Goal: Task Accomplishment & Management: Manage account settings

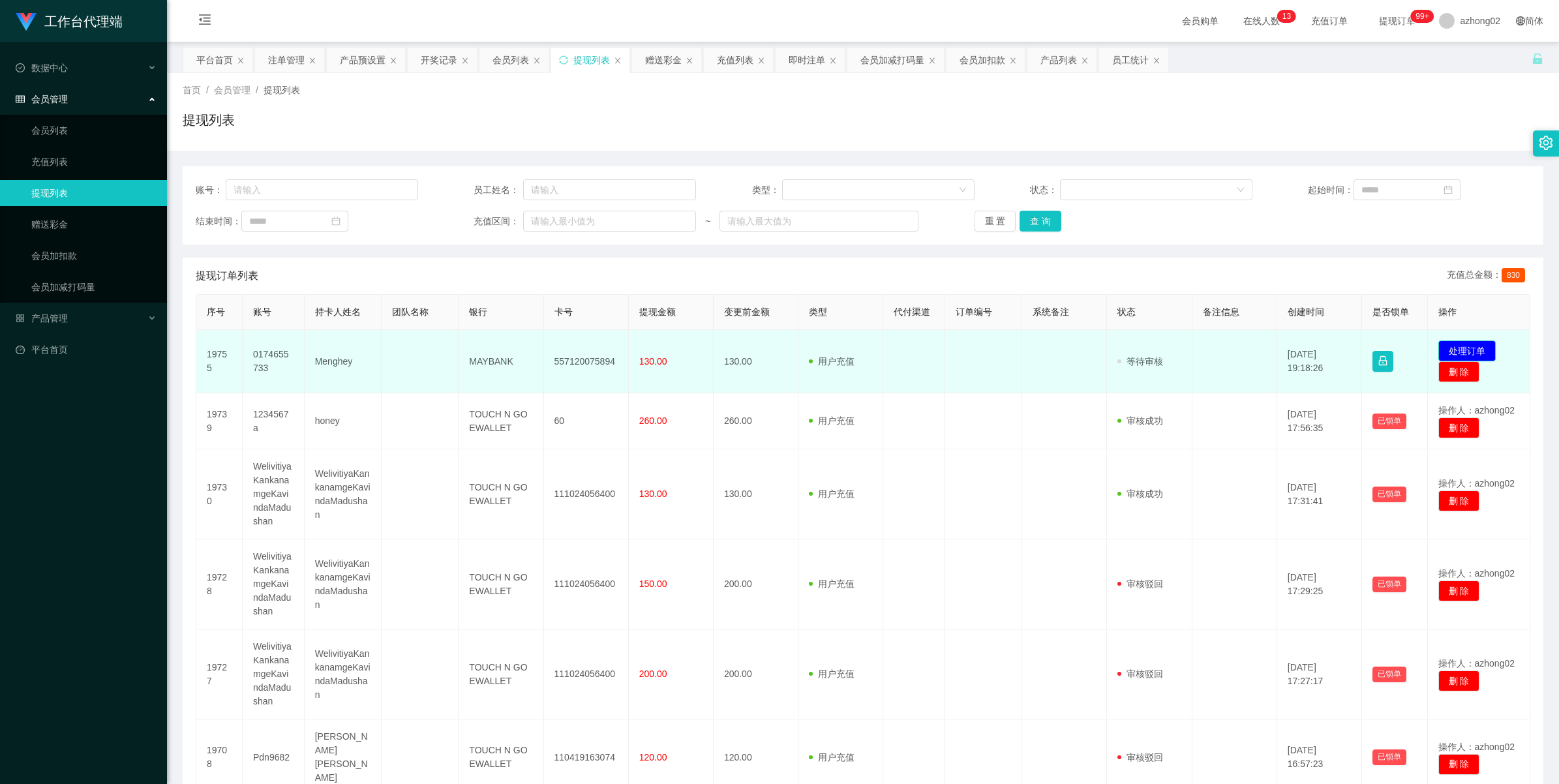
click at [1479, 352] on button "处理订单" at bounding box center [1467, 351] width 58 height 21
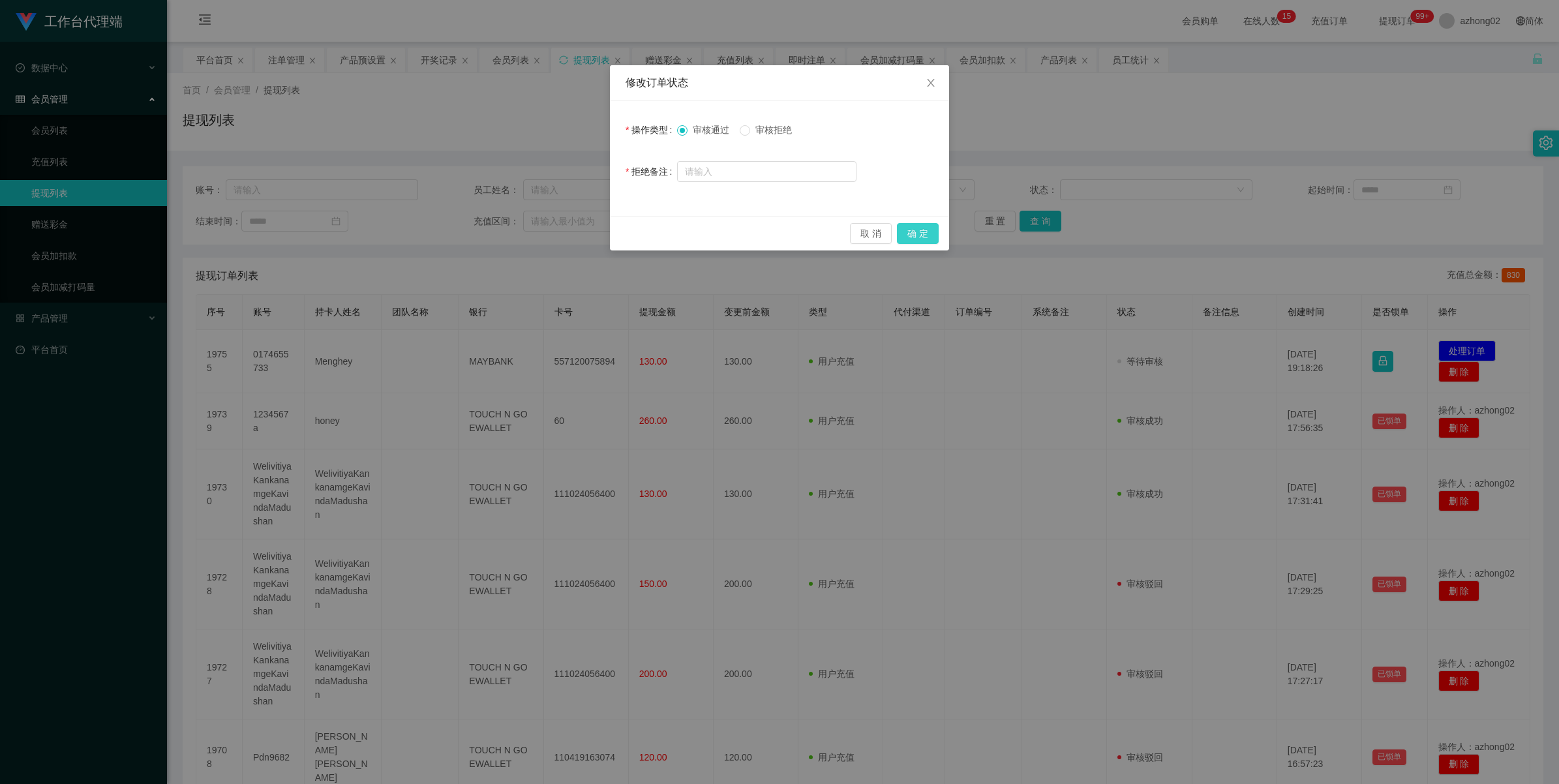
click at [917, 240] on button "确 定" at bounding box center [917, 233] width 41 height 21
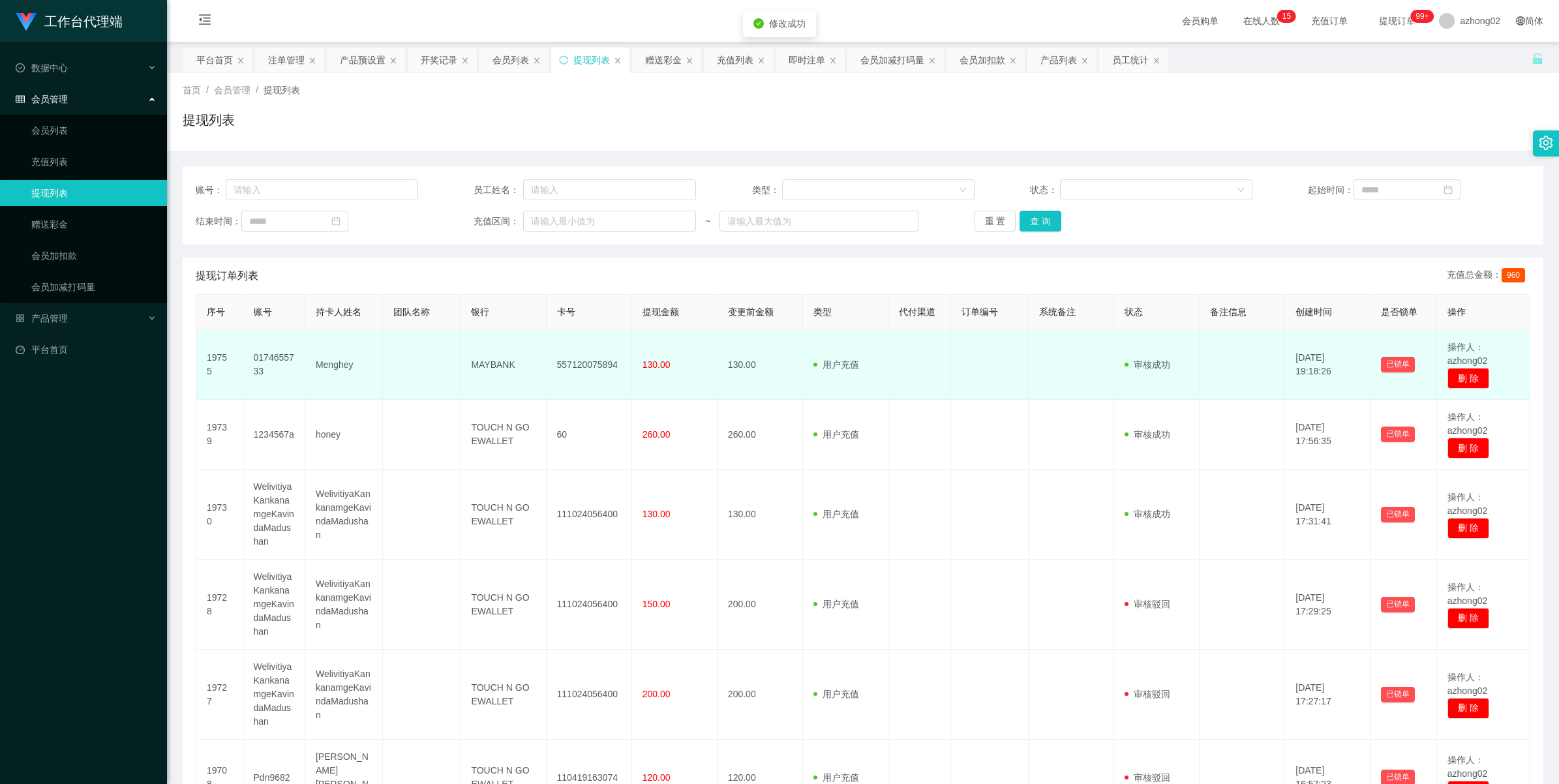
click at [592, 360] on td "557120075894" at bounding box center [589, 365] width 86 height 69
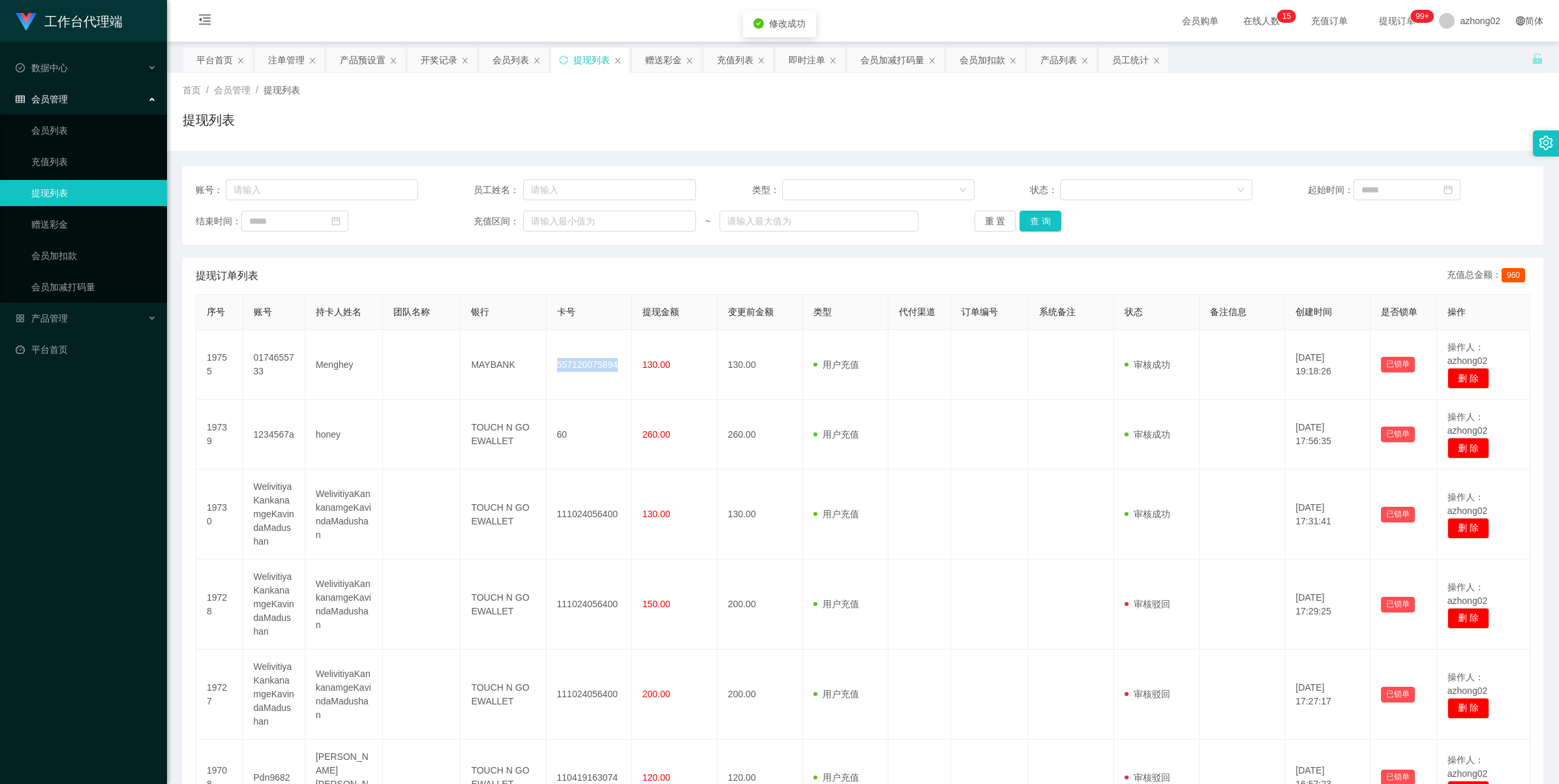
copy td "557120075894"
click at [50, 308] on div "产品管理" at bounding box center [83, 317] width 167 height 26
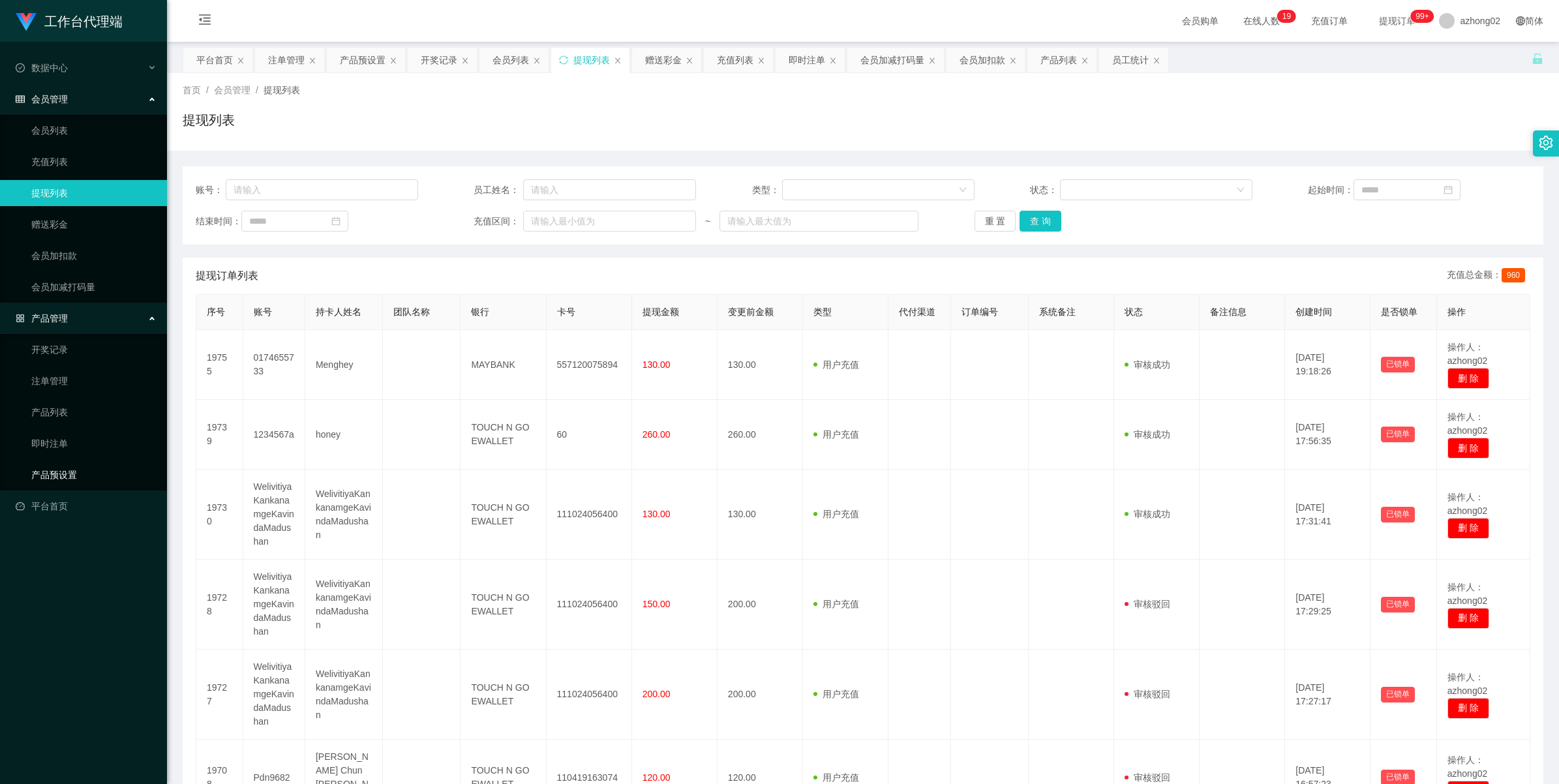
click at [63, 467] on link "产品预设置" at bounding box center [94, 474] width 125 height 26
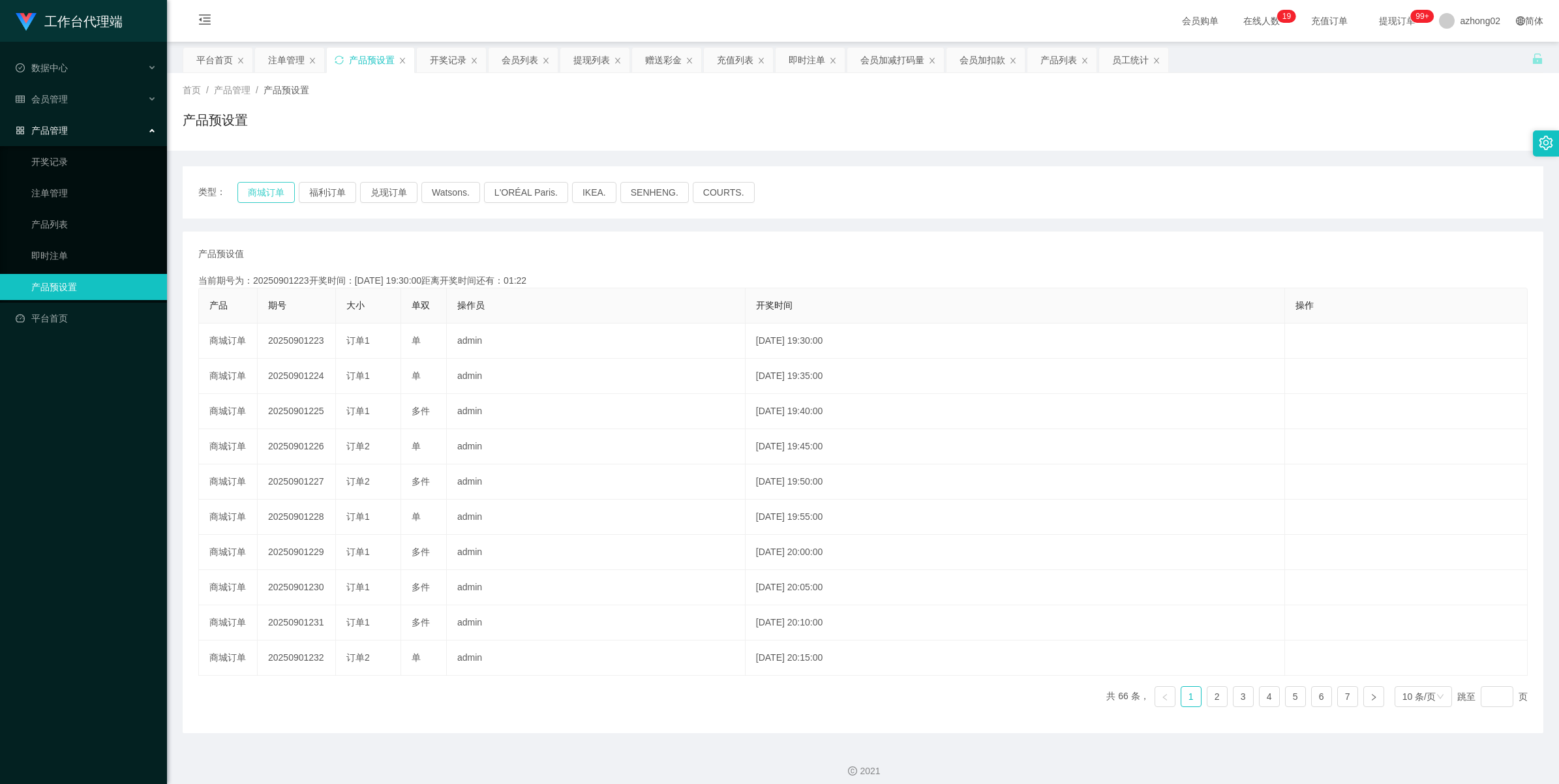
click at [246, 183] on button "商城订单" at bounding box center [266, 192] width 58 height 21
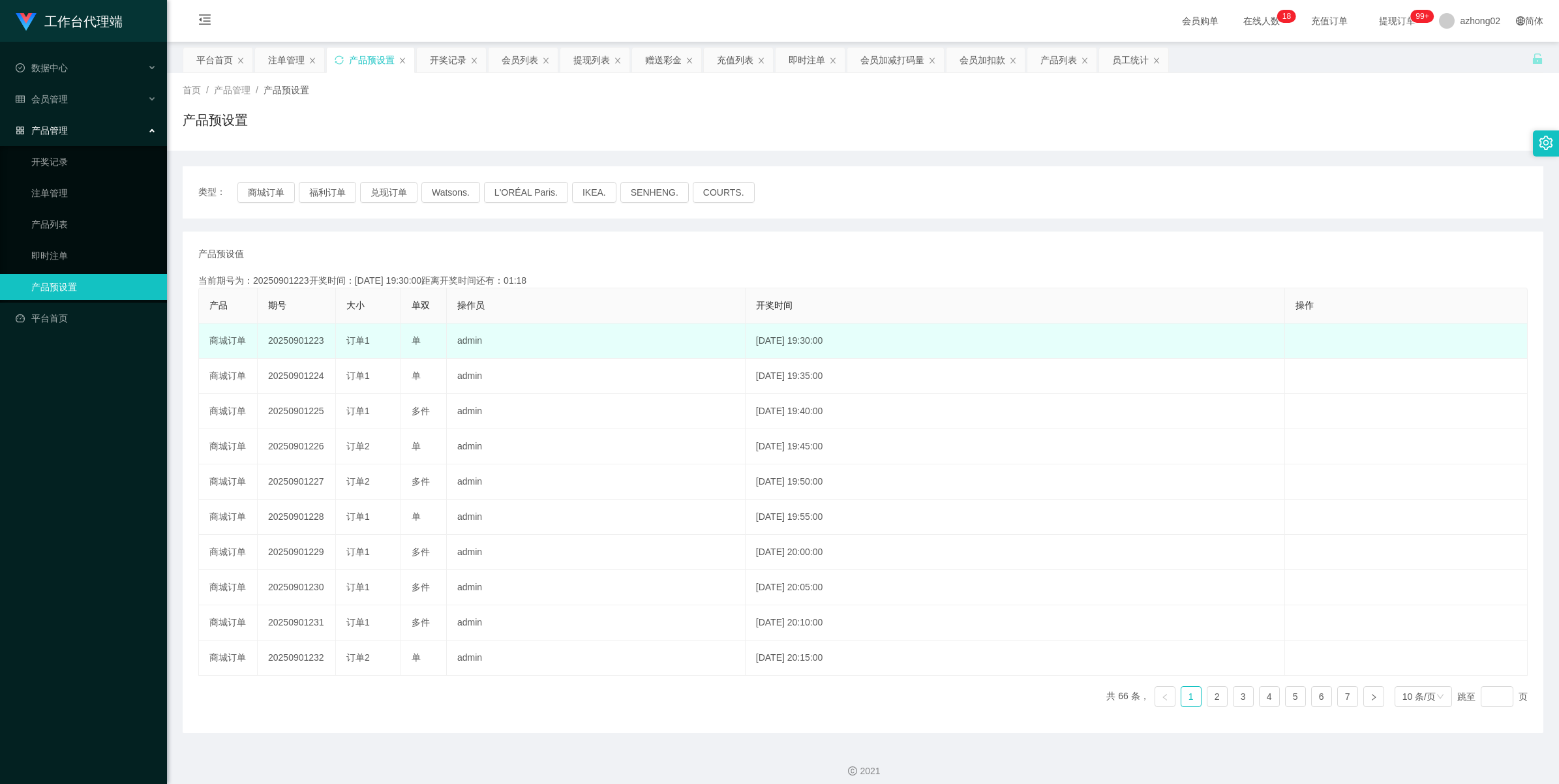
click at [295, 343] on td "20250901223" at bounding box center [296, 341] width 78 height 36
click at [294, 343] on td "20250901223" at bounding box center [296, 341] width 78 height 36
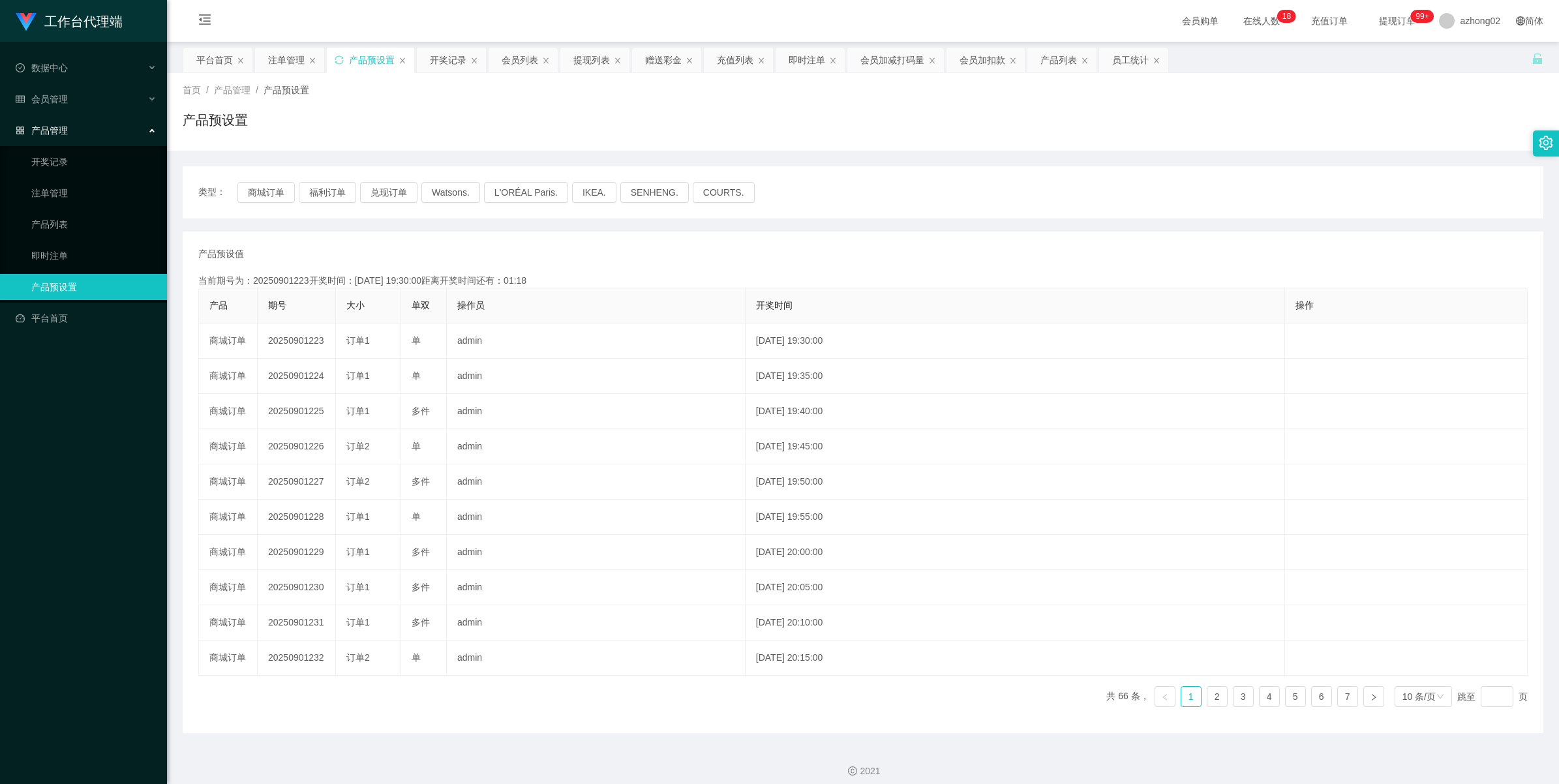
copy td "20250901223"
click at [39, 94] on span "会员管理" at bounding box center [41, 99] width 53 height 10
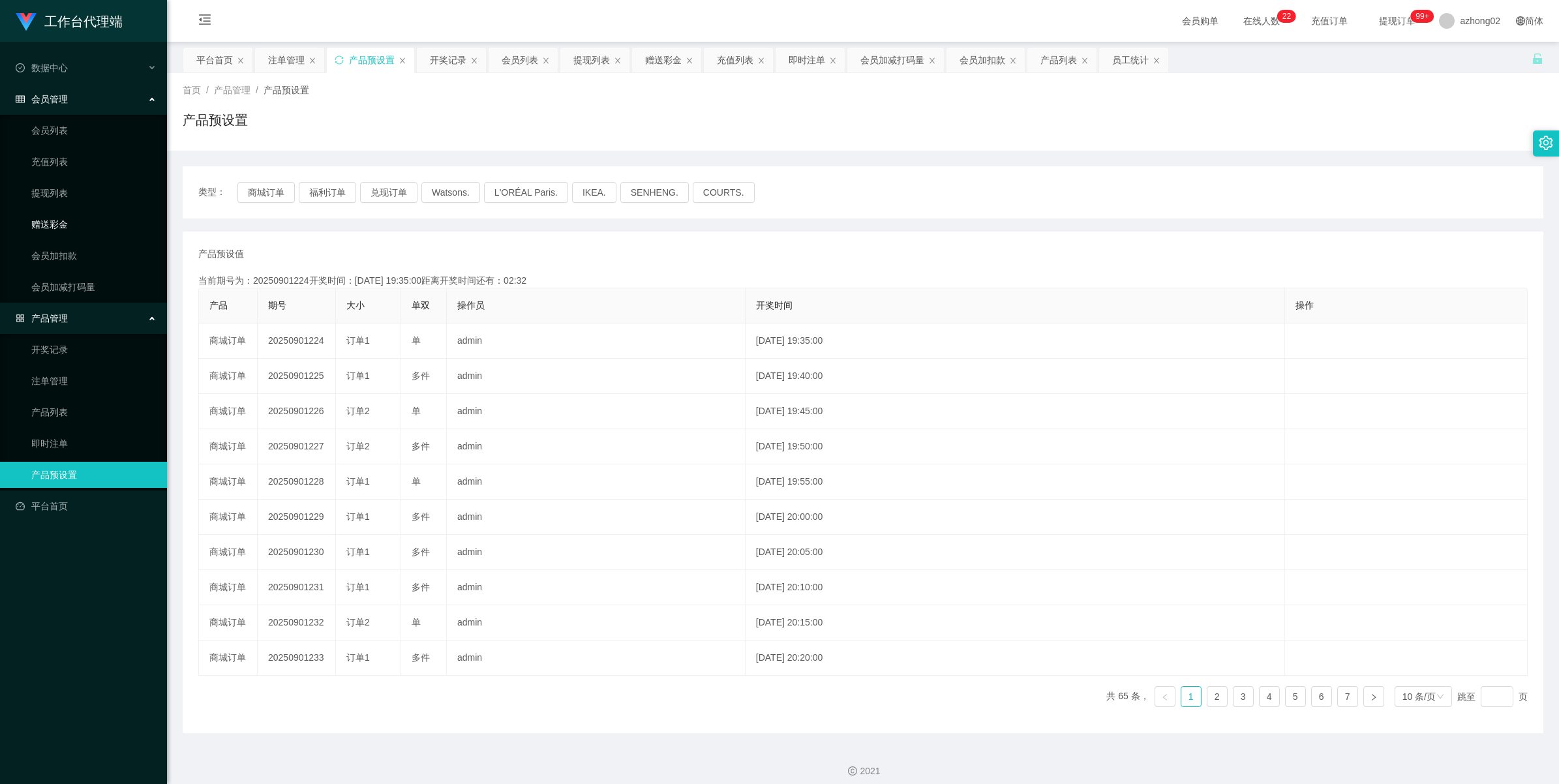
click at [51, 214] on link "赠送彩金" at bounding box center [94, 224] width 125 height 26
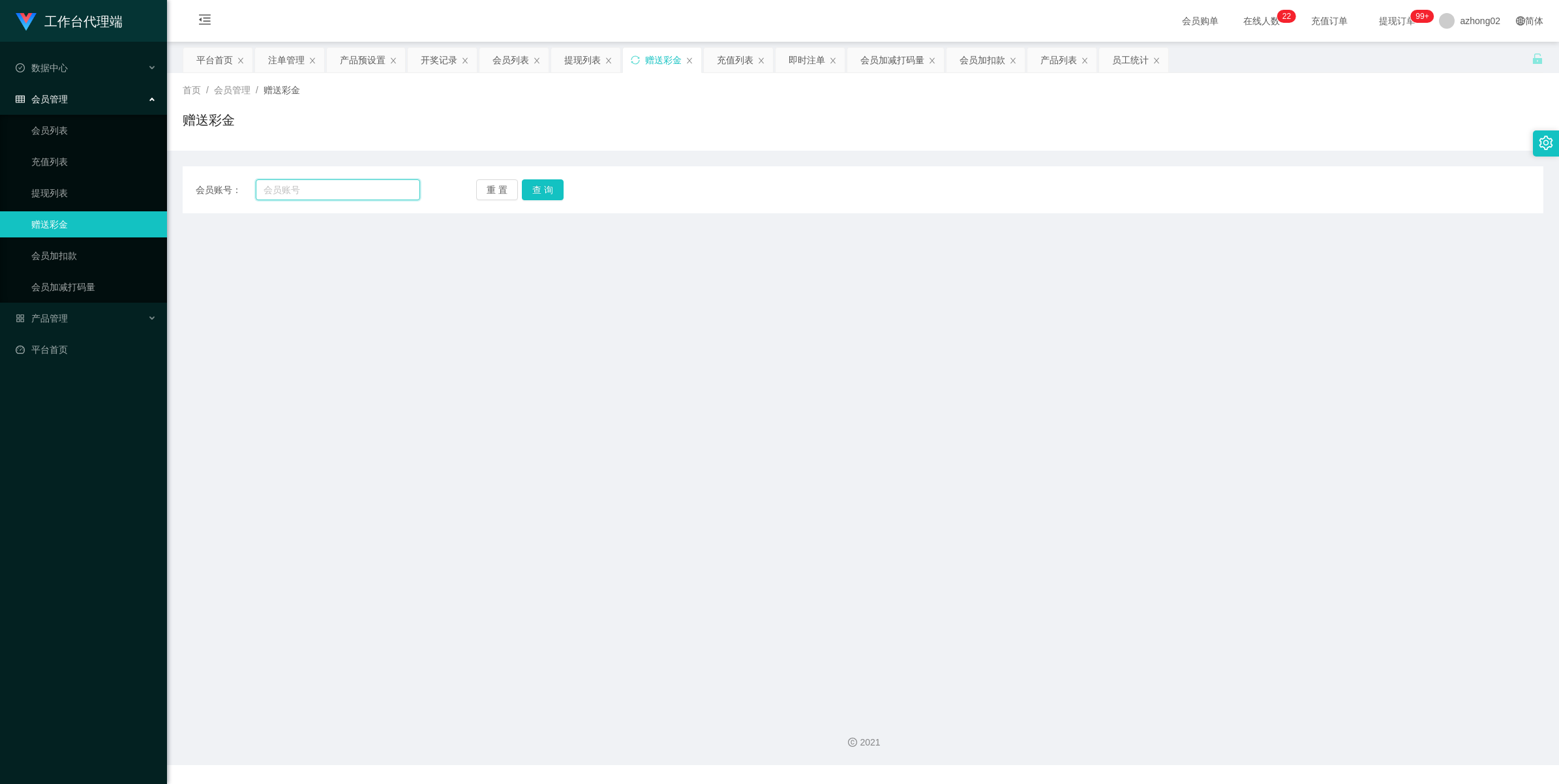
click at [311, 191] on input "text" at bounding box center [338, 190] width 164 height 21
paste input "150163278911"
type input "150163278911"
click at [556, 186] on button "查 询" at bounding box center [542, 190] width 41 height 21
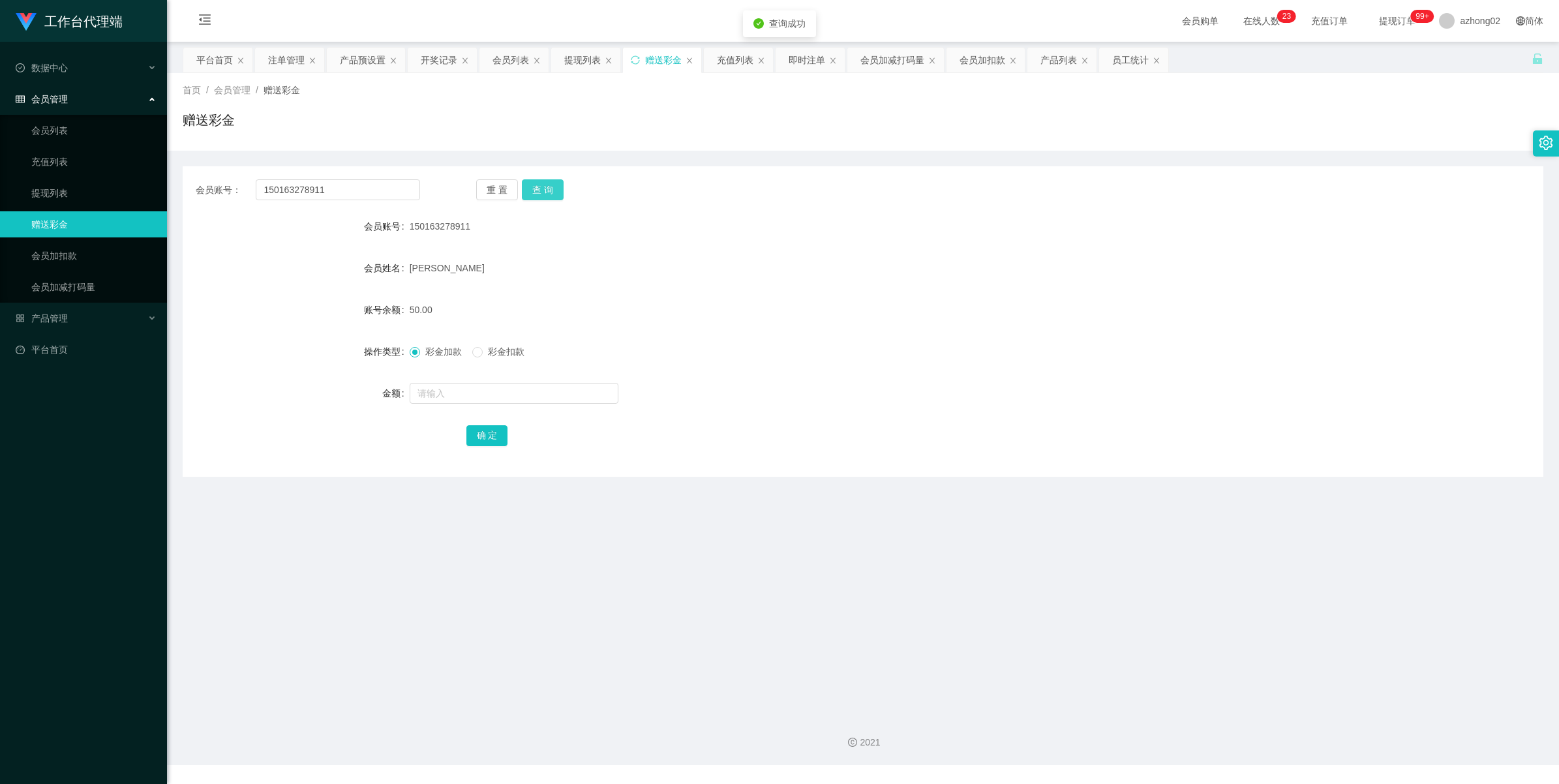
click at [535, 194] on button "查 询" at bounding box center [542, 190] width 41 height 21
click at [483, 347] on span at bounding box center [478, 352] width 10 height 10
click at [420, 356] on span "彩金加款" at bounding box center [443, 351] width 47 height 10
click at [483, 351] on span at bounding box center [478, 352] width 10 height 10
click at [462, 385] on input "text" at bounding box center [514, 393] width 208 height 21
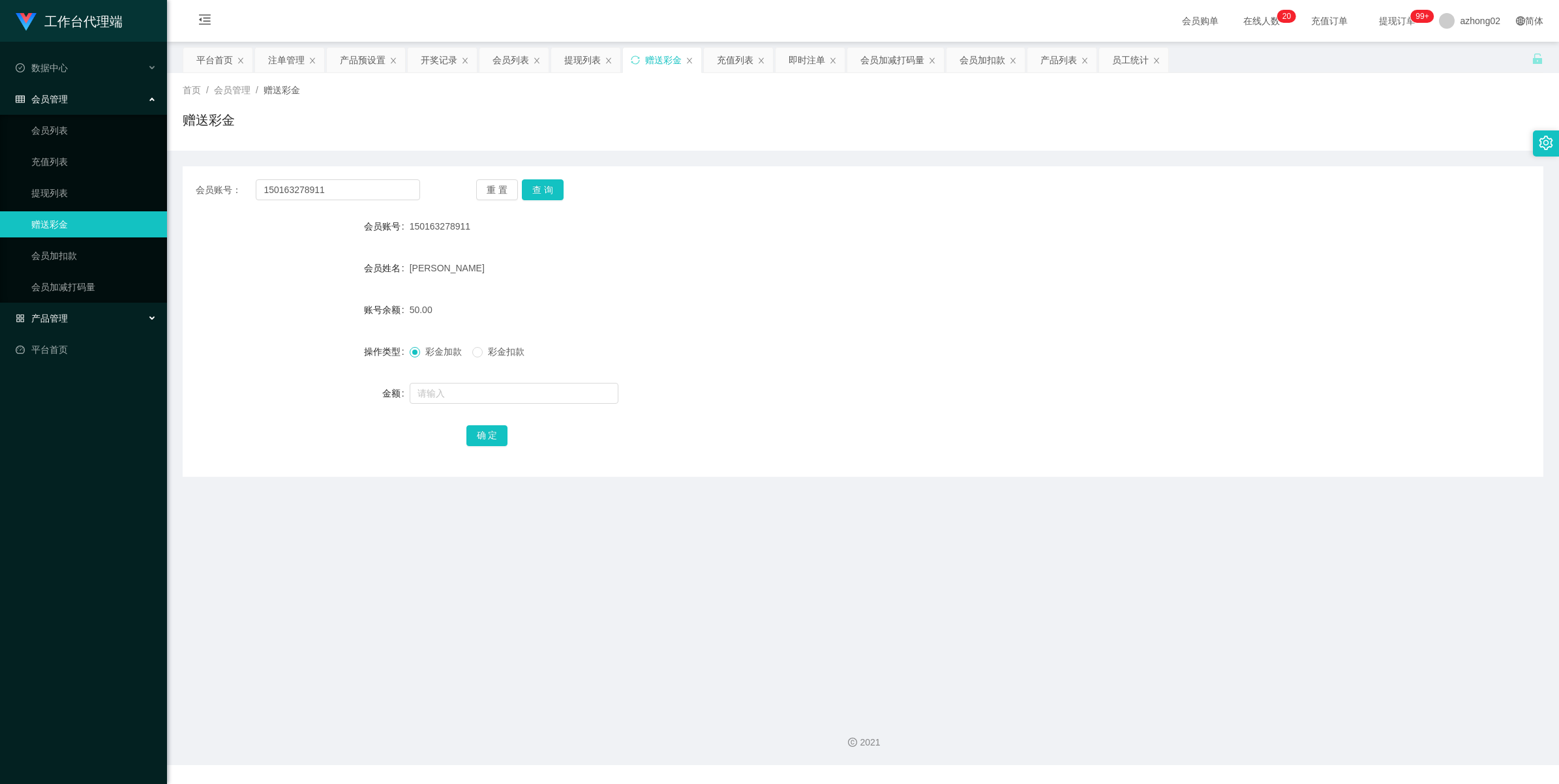
click at [19, 313] on icon "图标: appstore-o" at bounding box center [19, 317] width 9 height 9
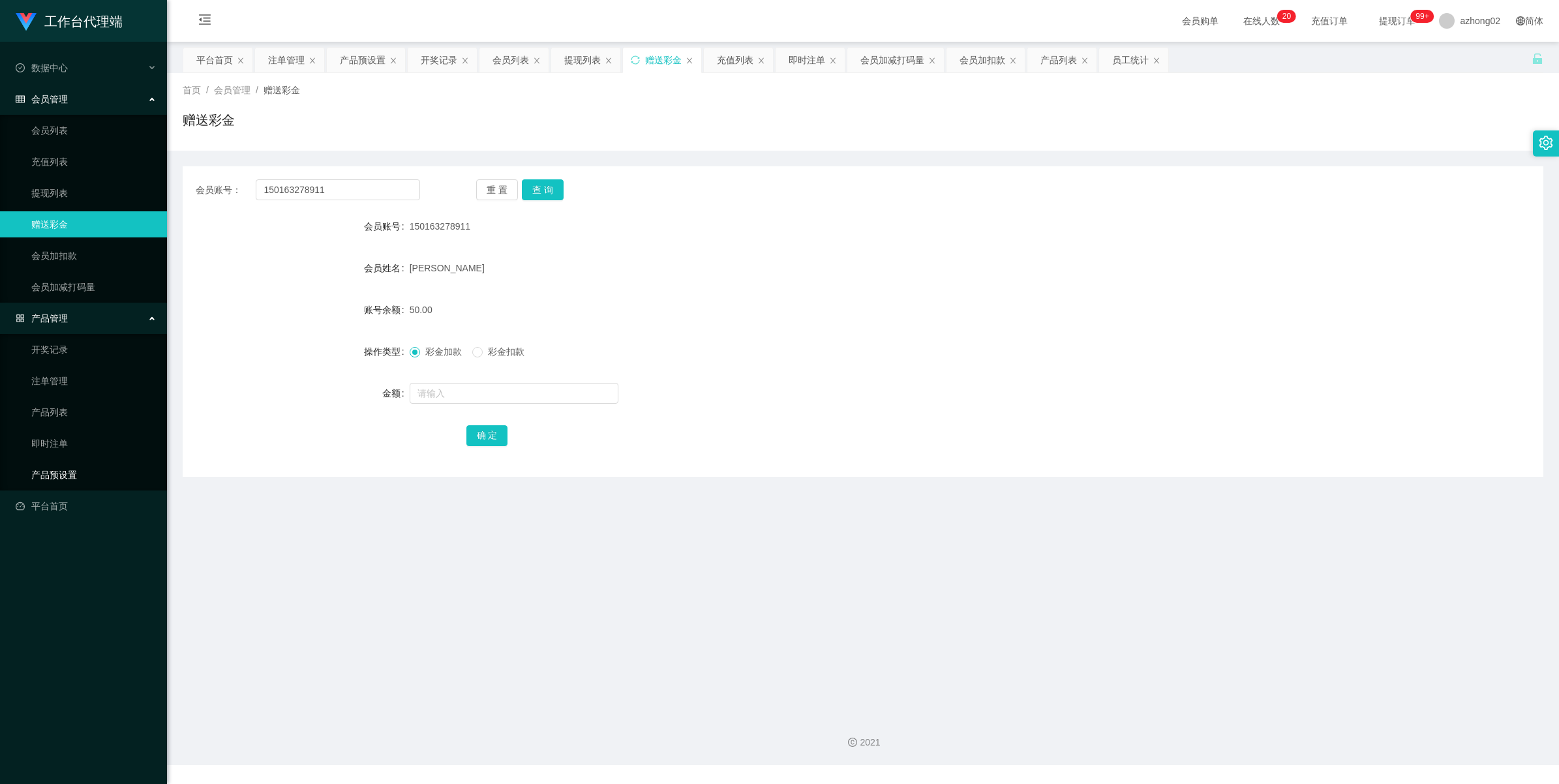
click at [49, 472] on link "产品预设置" at bounding box center [94, 474] width 125 height 26
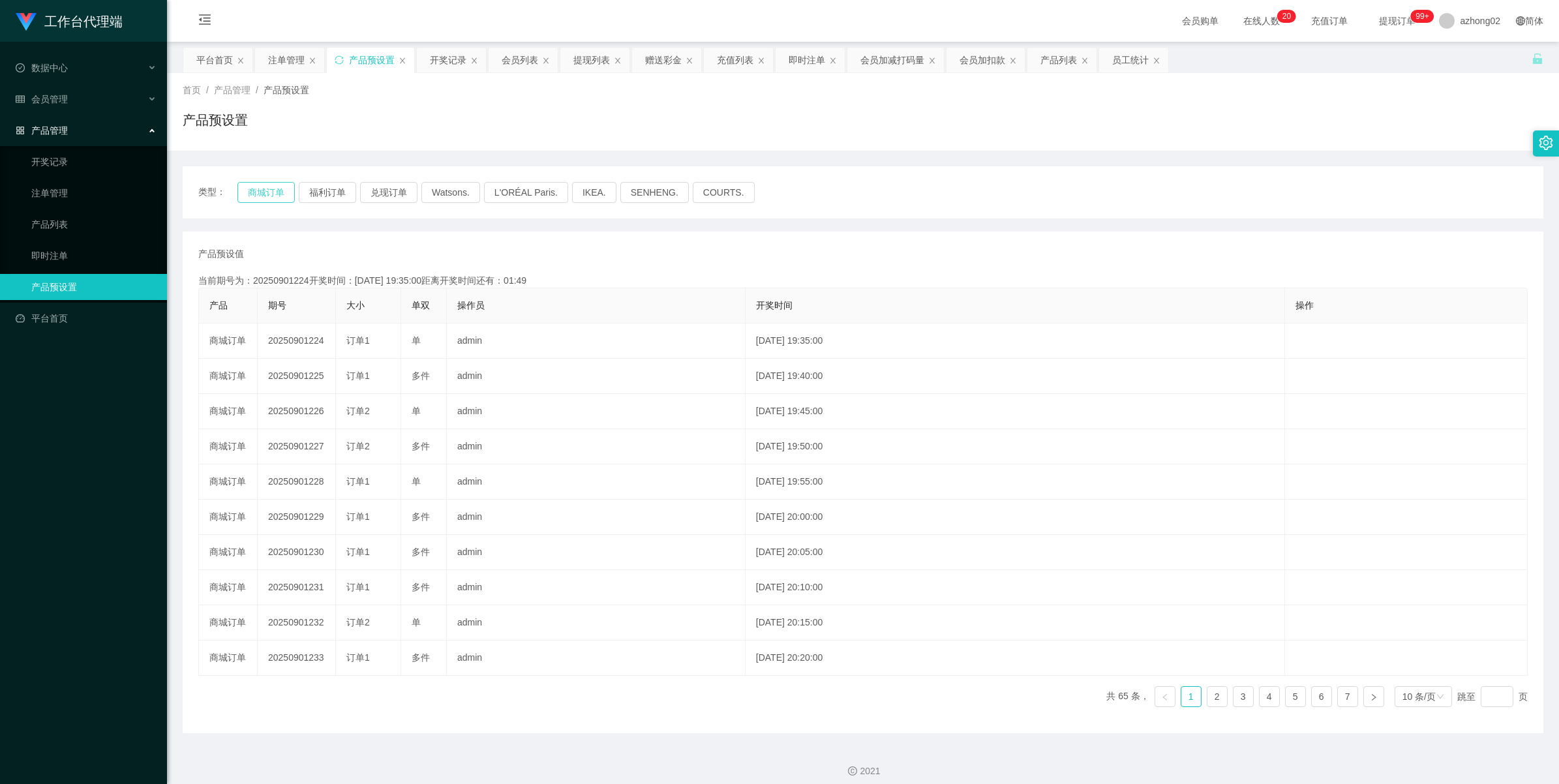
click at [263, 185] on button "商城订单" at bounding box center [266, 192] width 58 height 21
click at [53, 141] on div "产品管理" at bounding box center [83, 130] width 167 height 26
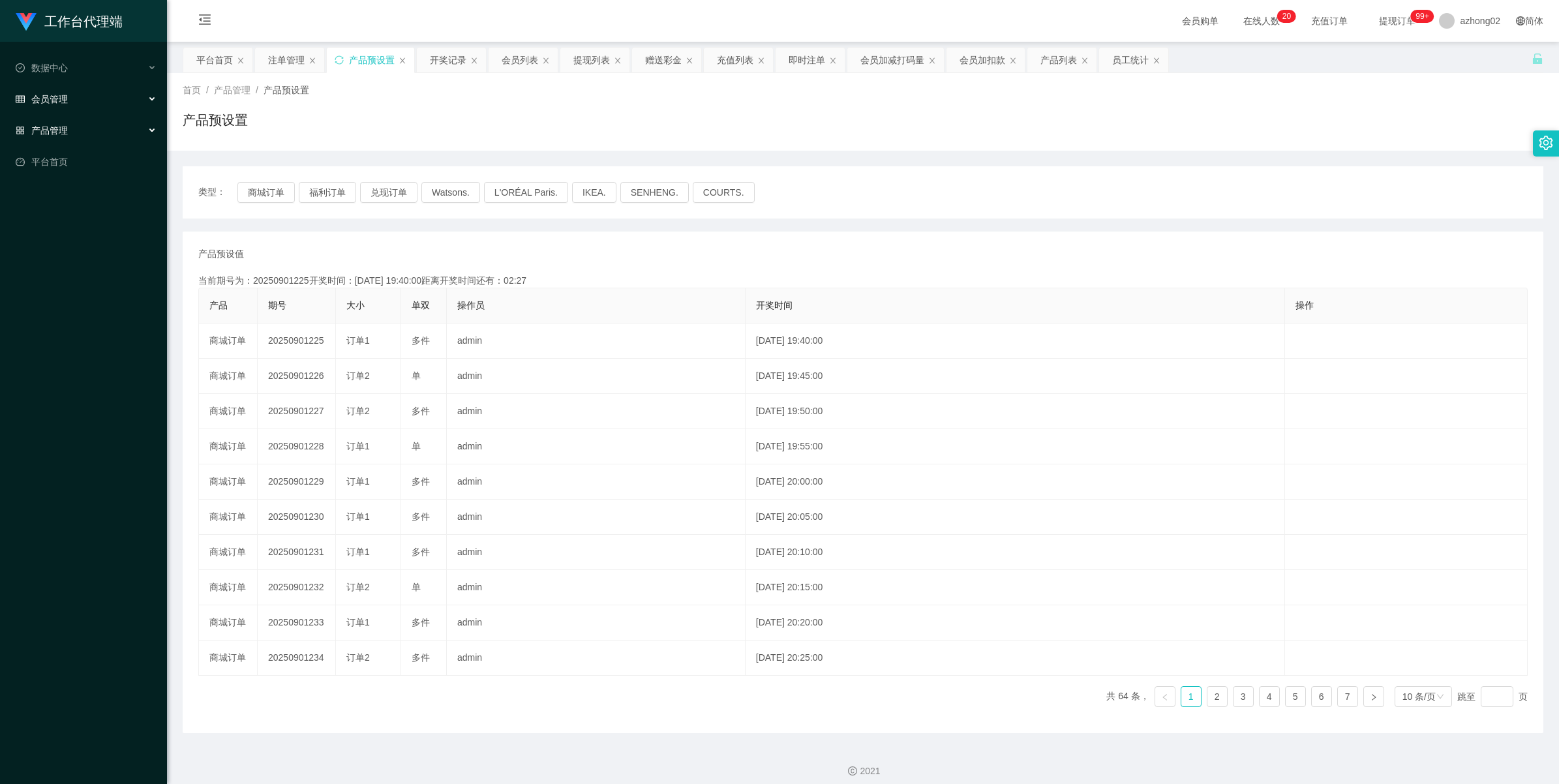
click at [55, 98] on span "会员管理" at bounding box center [41, 99] width 53 height 10
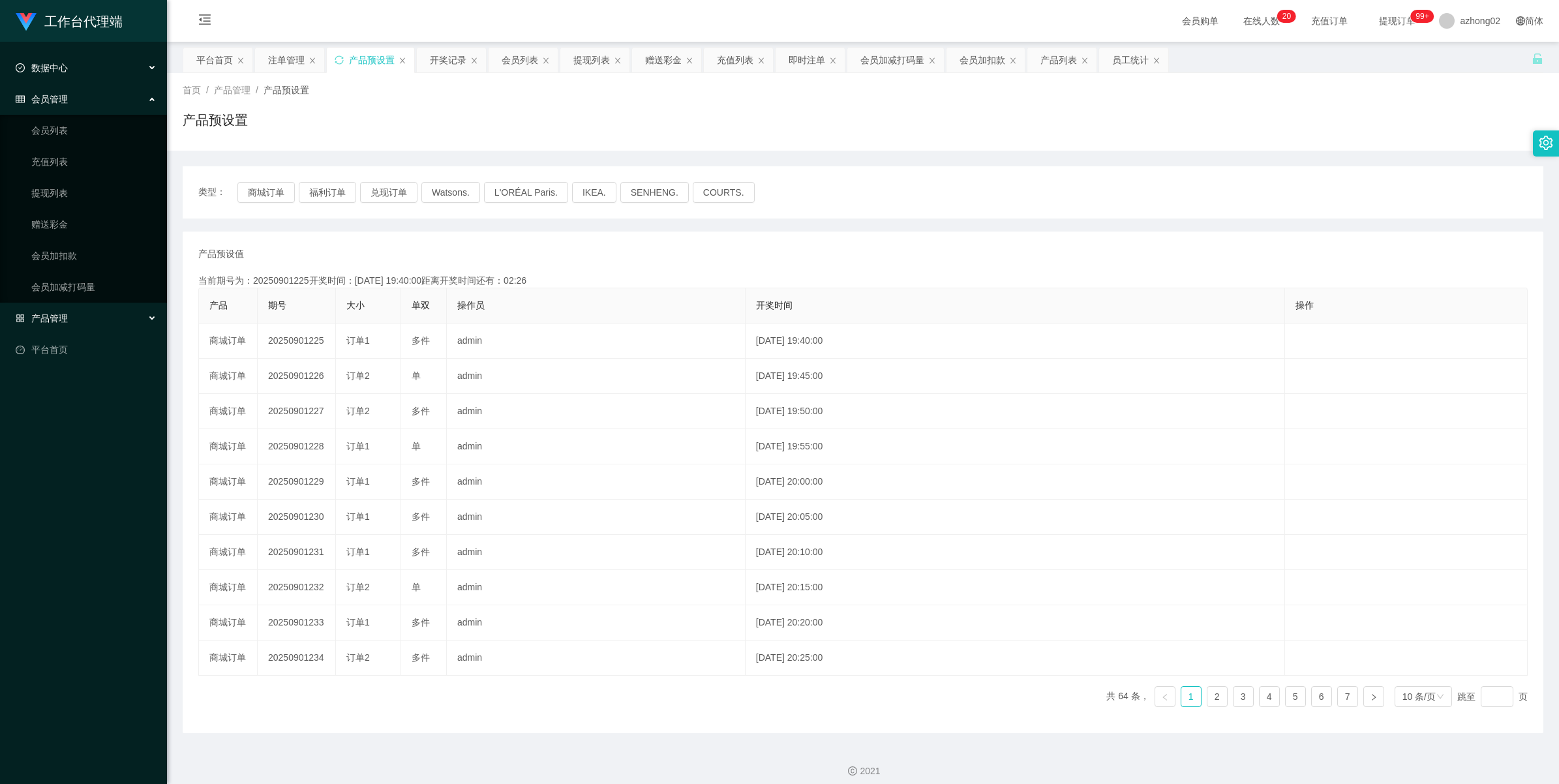
click at [59, 70] on span "数据中心" at bounding box center [41, 68] width 53 height 10
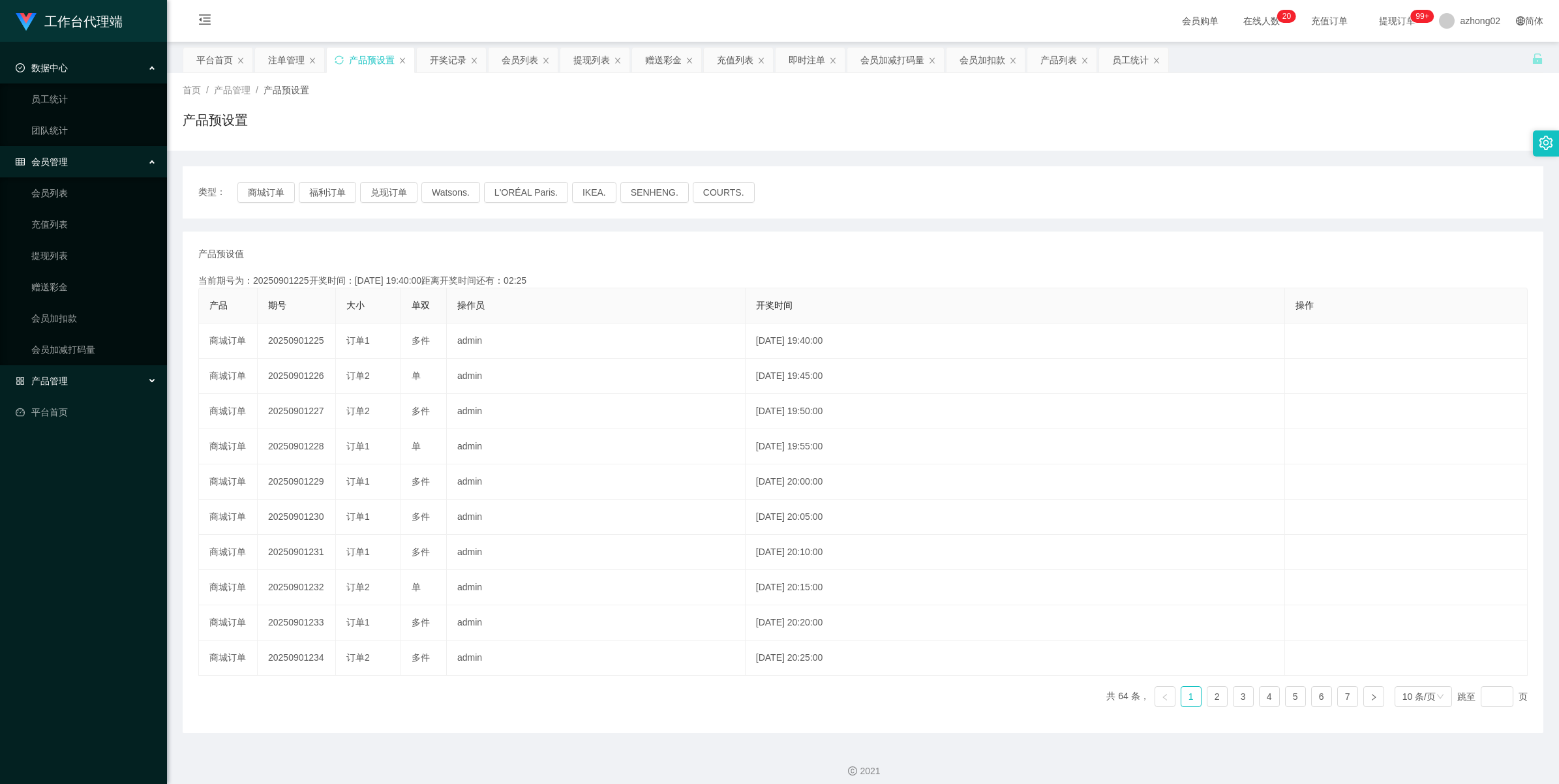
click at [58, 74] on div "数据中心" at bounding box center [83, 68] width 167 height 26
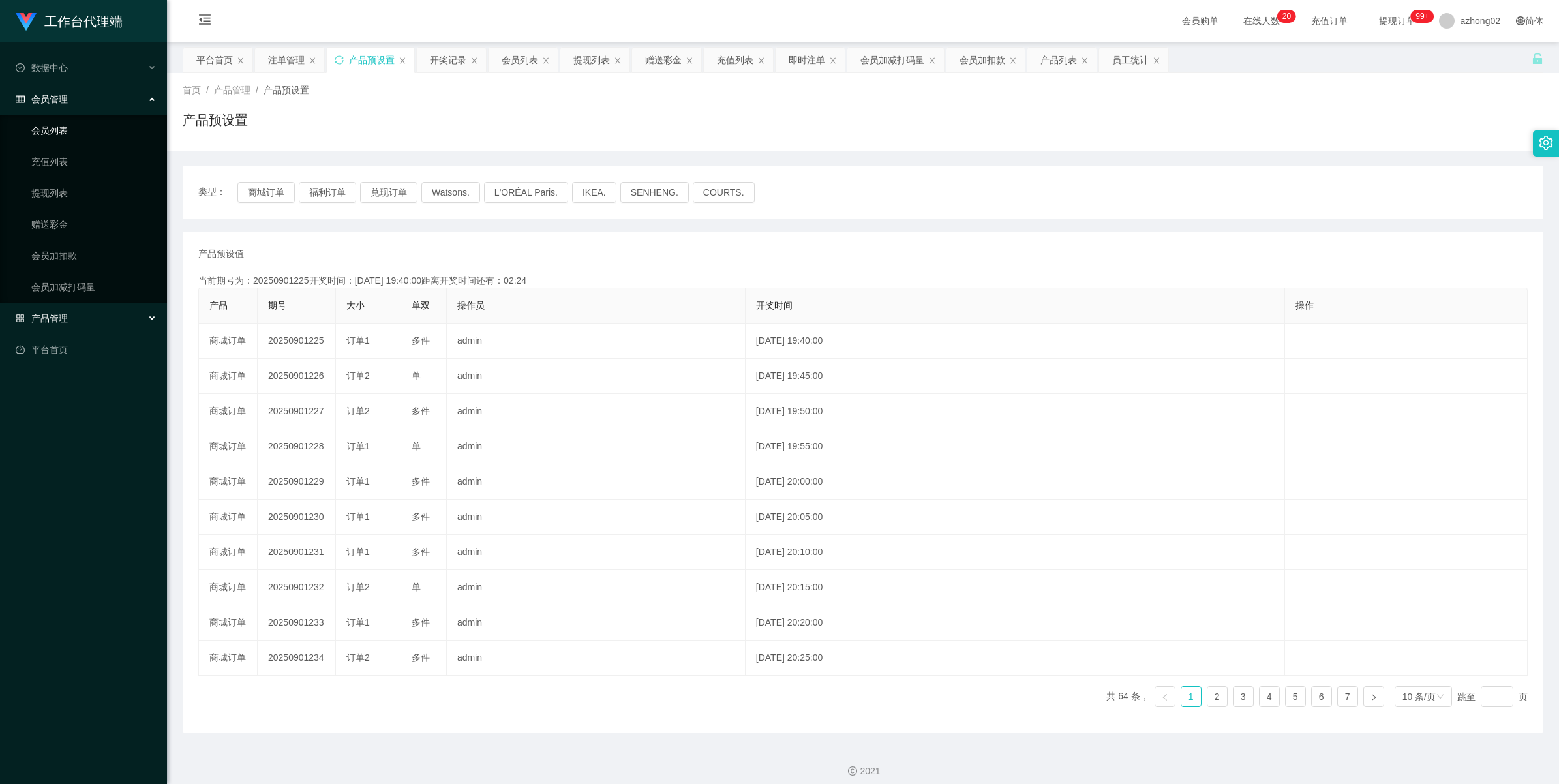
click at [56, 125] on link "会员列表" at bounding box center [94, 130] width 125 height 26
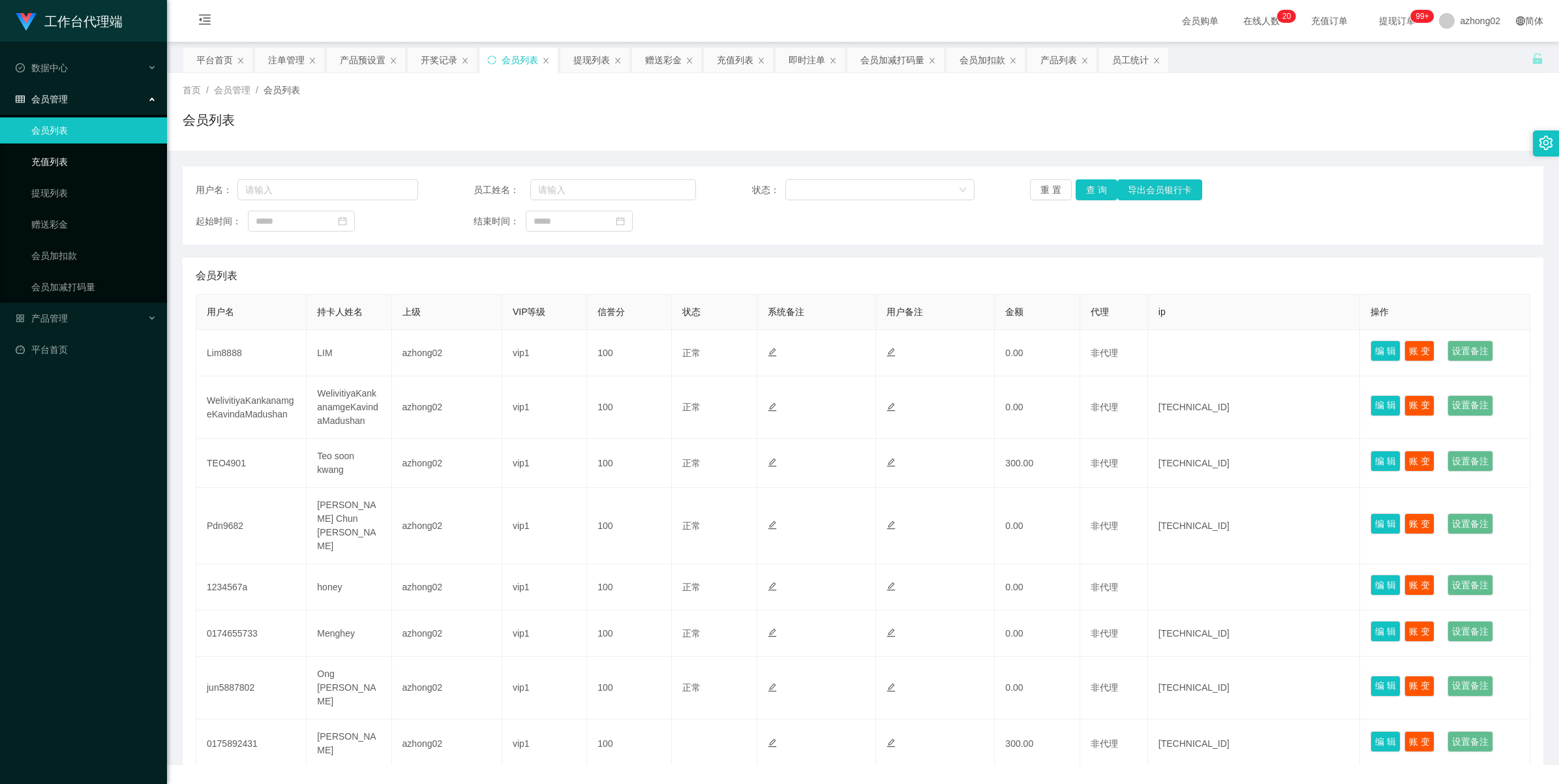
click at [60, 149] on link "充值列表" at bounding box center [94, 162] width 125 height 26
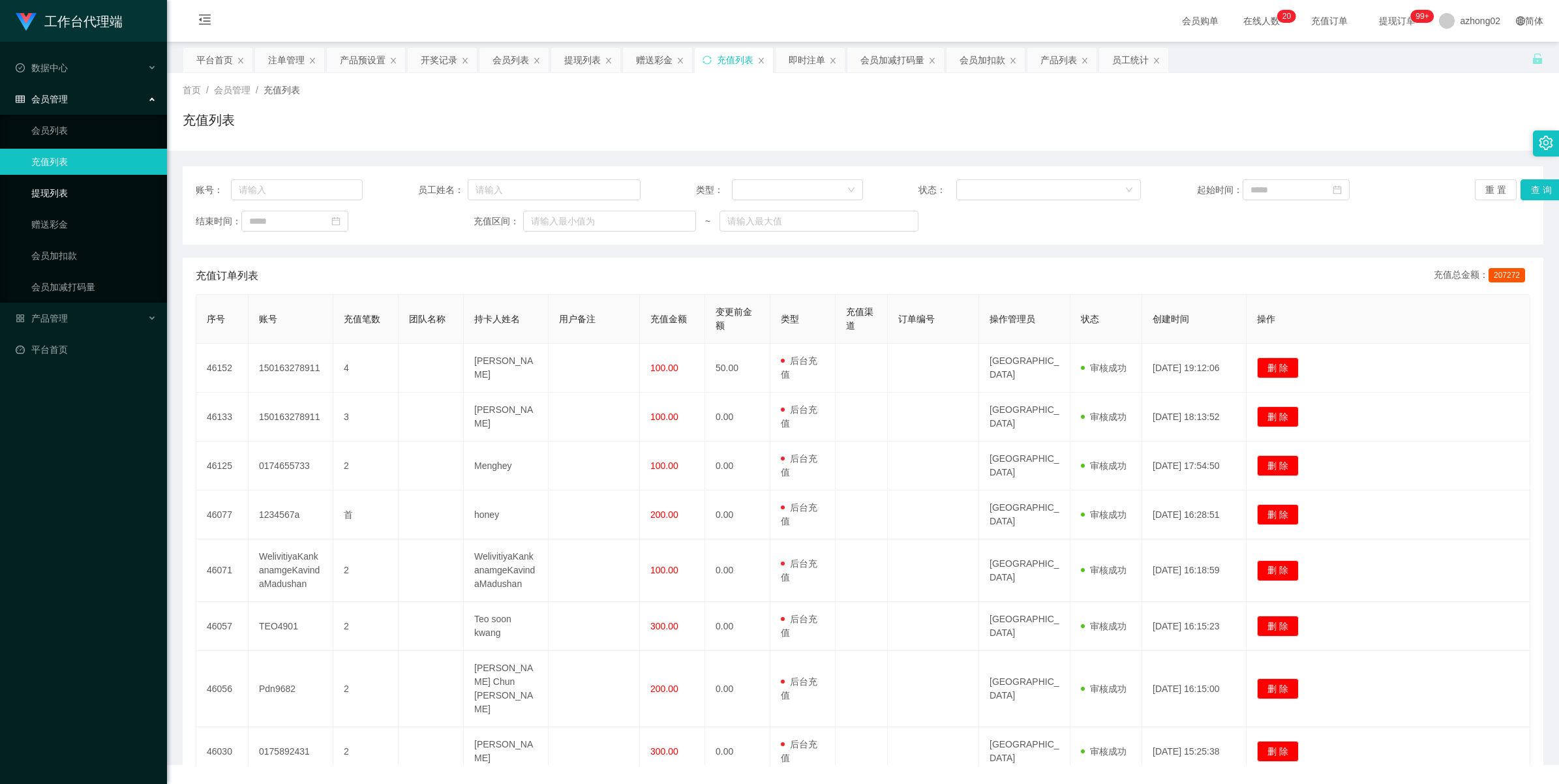
drag, startPoint x: 53, startPoint y: 195, endPoint x: 112, endPoint y: 195, distance: 59.0
click at [53, 196] on link "提现列表" at bounding box center [94, 193] width 125 height 26
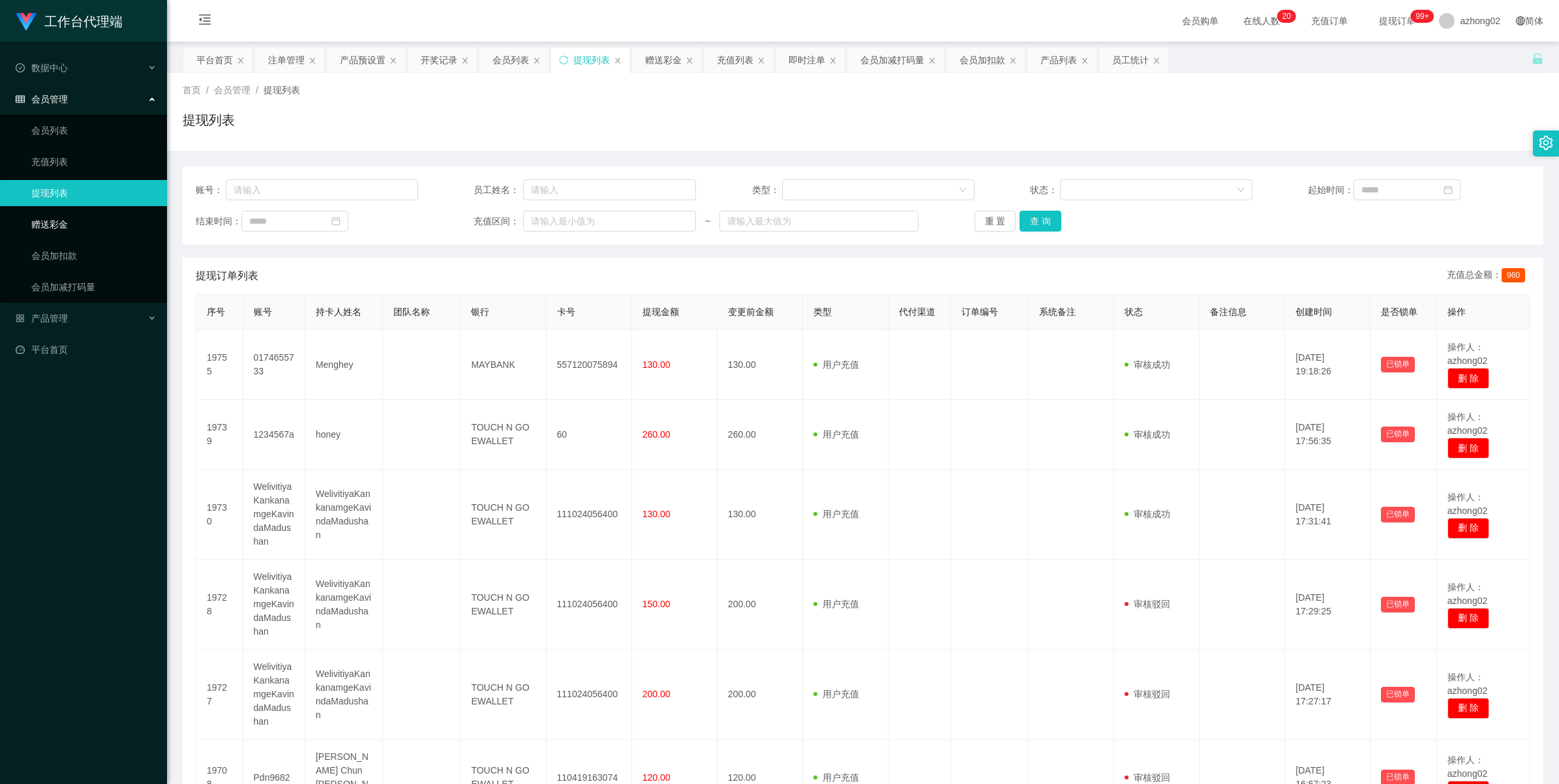
drag, startPoint x: 78, startPoint y: 229, endPoint x: 158, endPoint y: 207, distance: 83.0
click at [78, 229] on link "赠送彩金" at bounding box center [94, 224] width 125 height 26
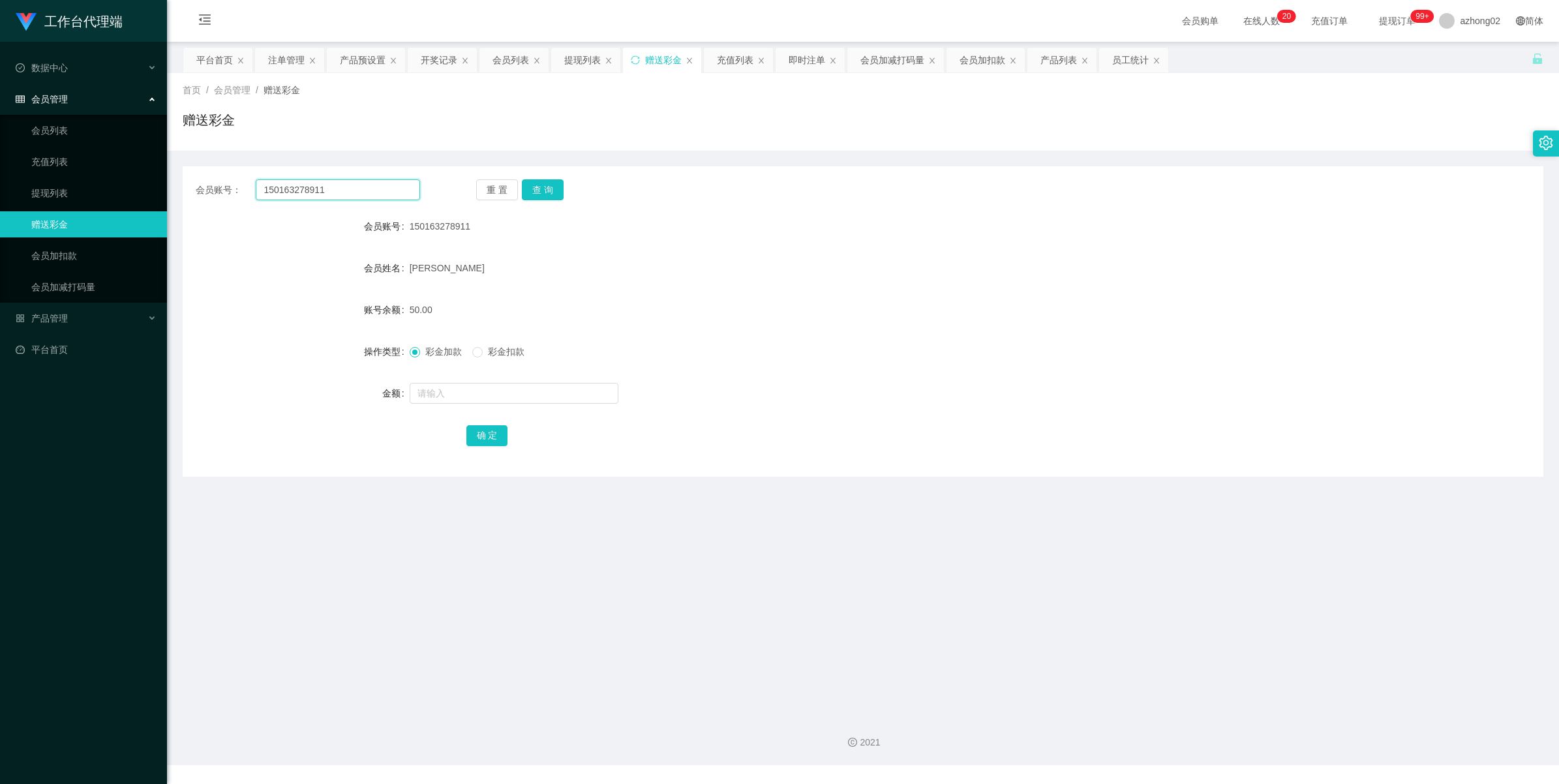
click at [322, 189] on input "150163278911" at bounding box center [338, 190] width 164 height 21
click at [545, 185] on button "查 询" at bounding box center [542, 190] width 41 height 21
